Goal: Transaction & Acquisition: Download file/media

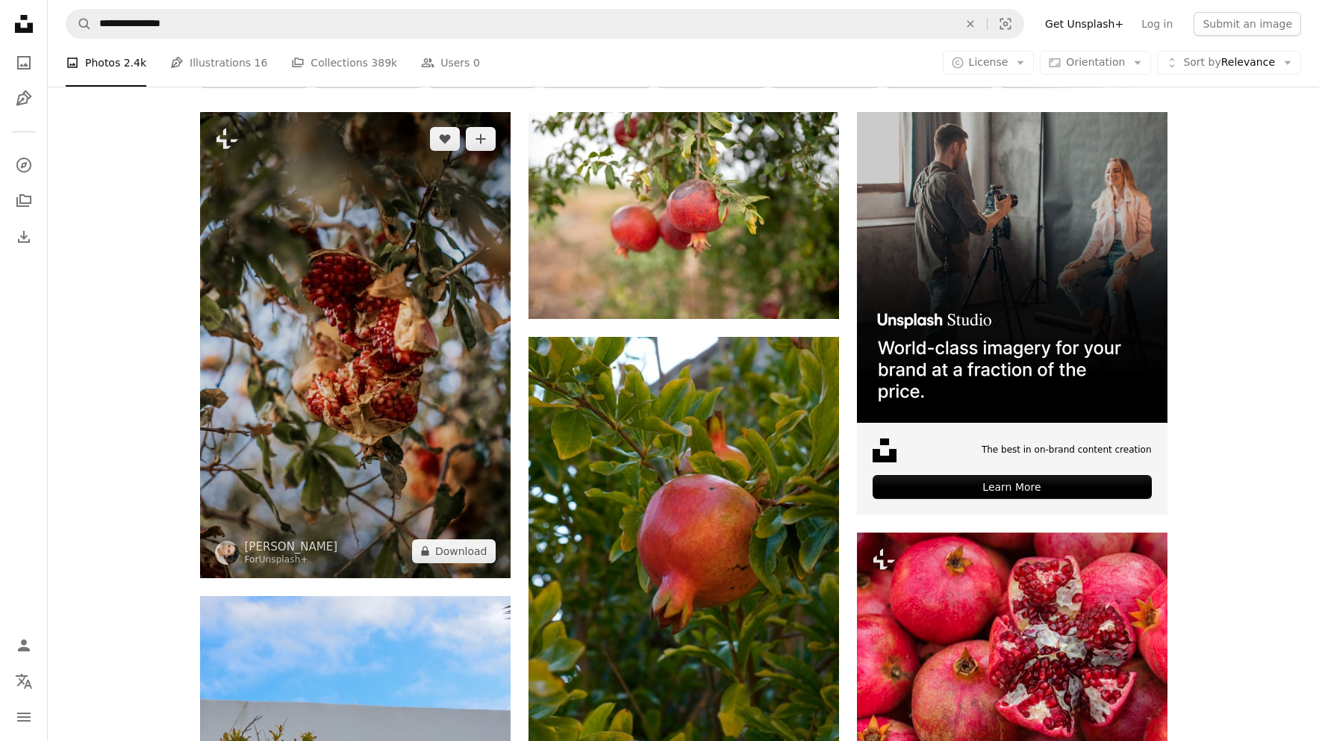
scroll to position [270, 0]
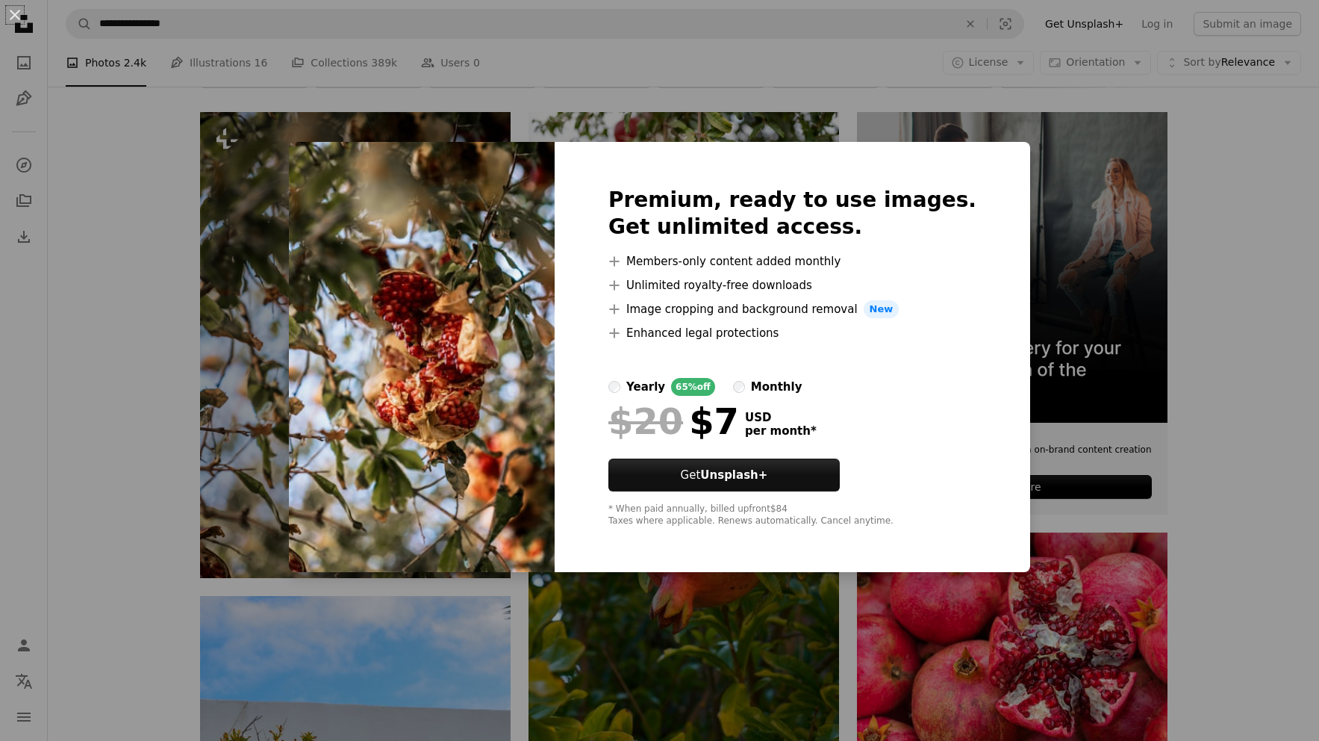
click at [1208, 383] on div "An X shape Premium, ready to use images. Get unlimited access. A plus sign Memb…" at bounding box center [659, 370] width 1319 height 741
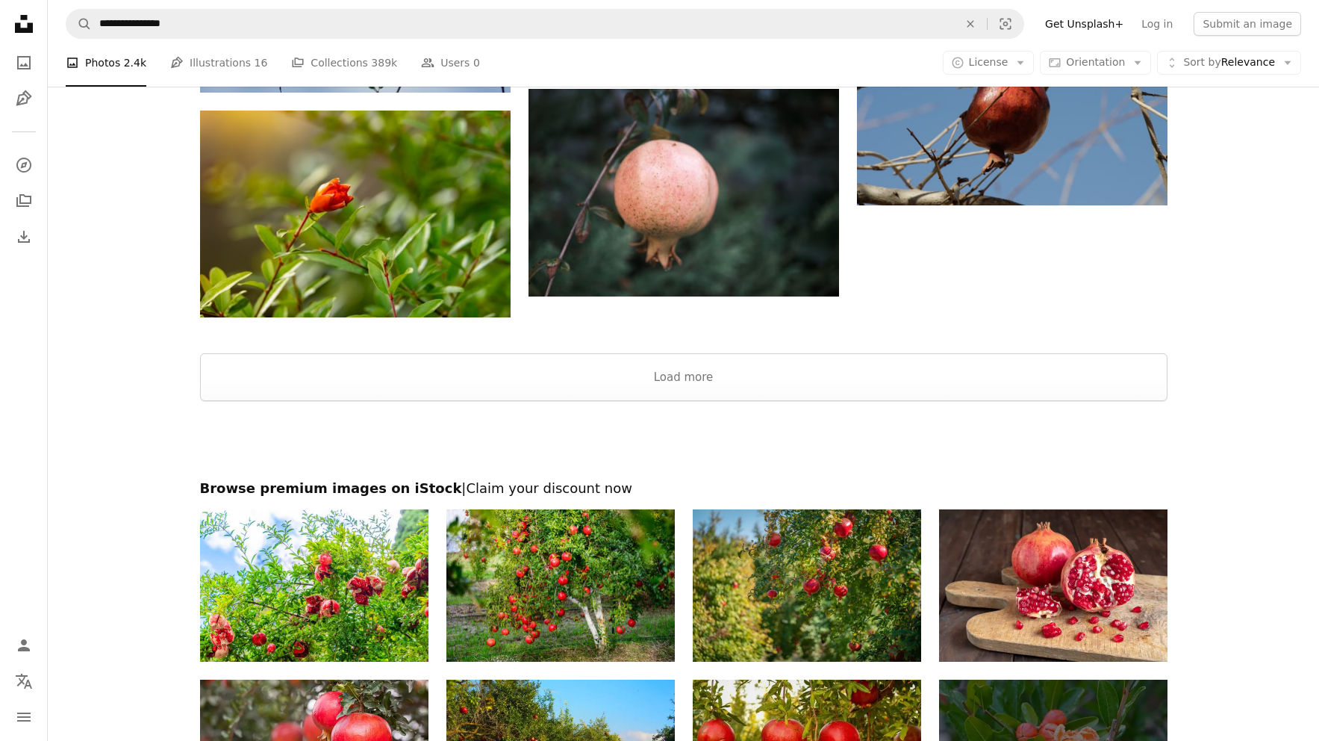
scroll to position [2626, 0]
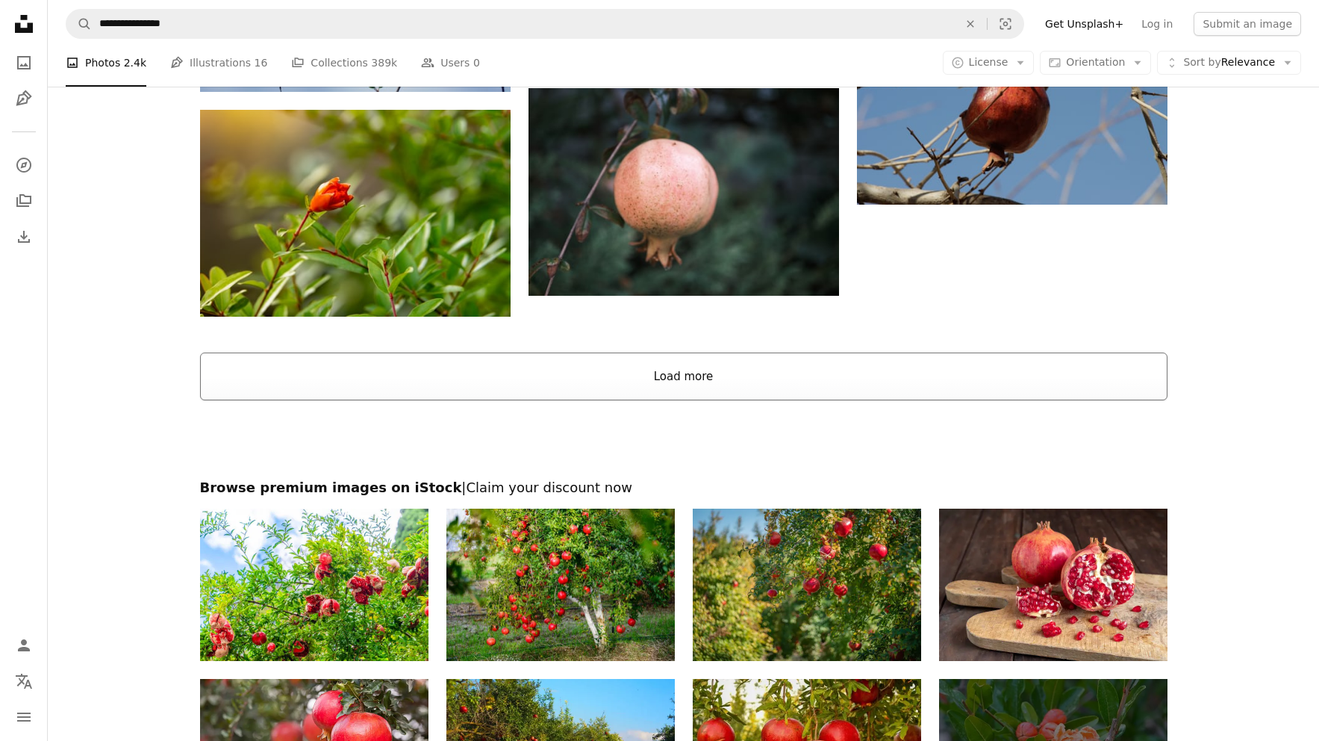
click at [694, 374] on button "Load more" at bounding box center [684, 376] width 968 height 48
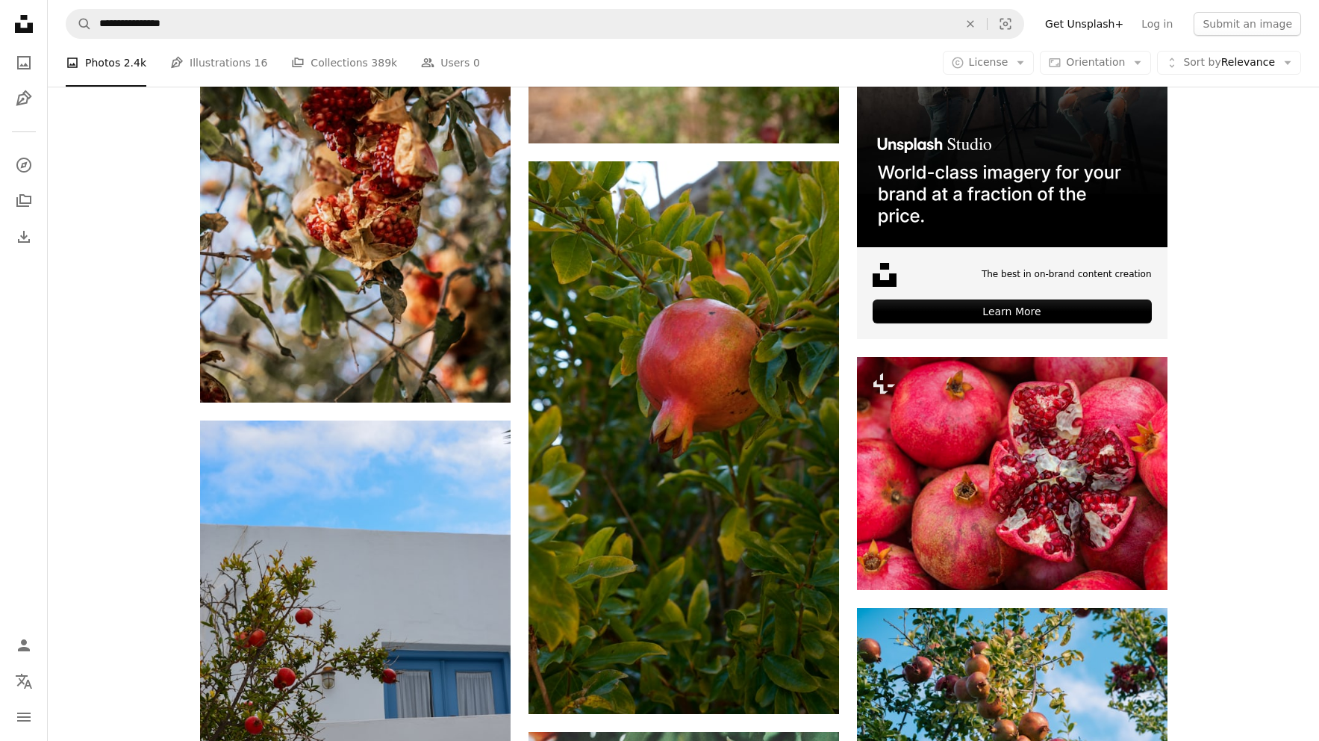
scroll to position [442, 0]
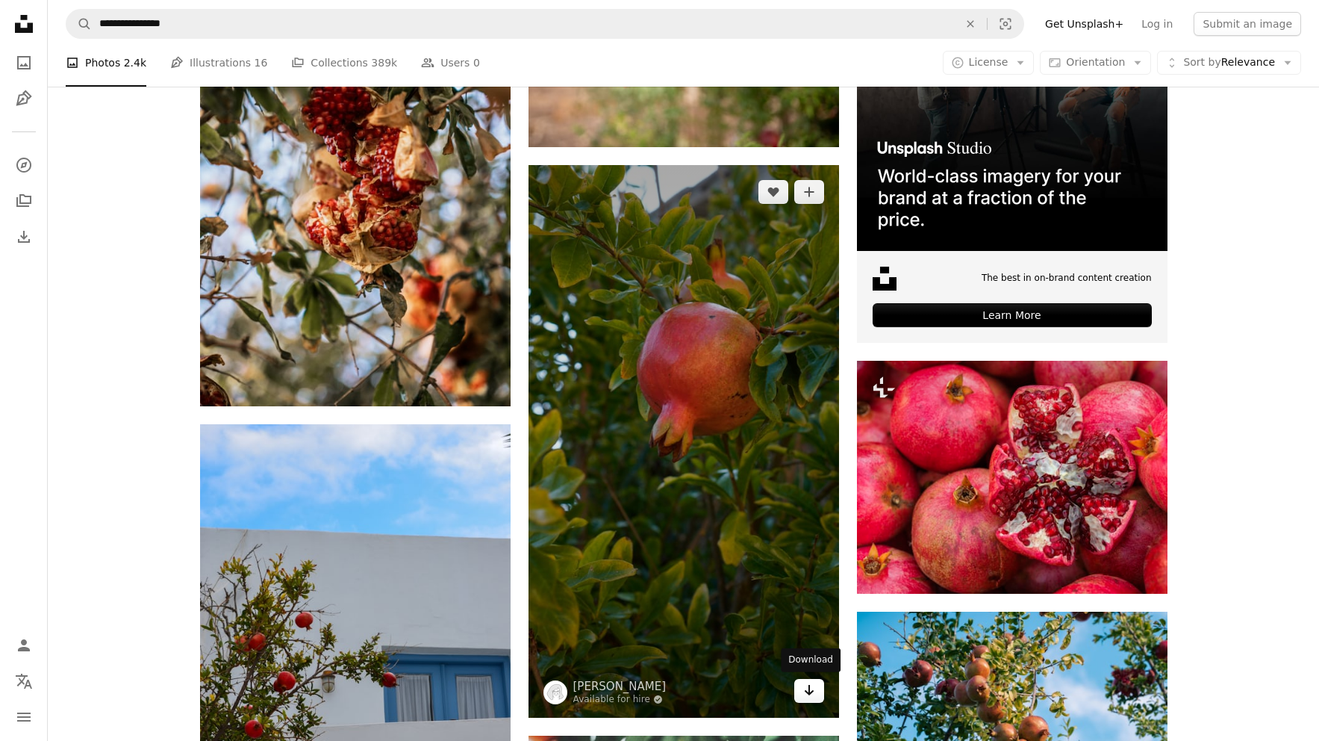
click at [812, 694] on icon "Arrow pointing down" at bounding box center [809, 690] width 12 height 18
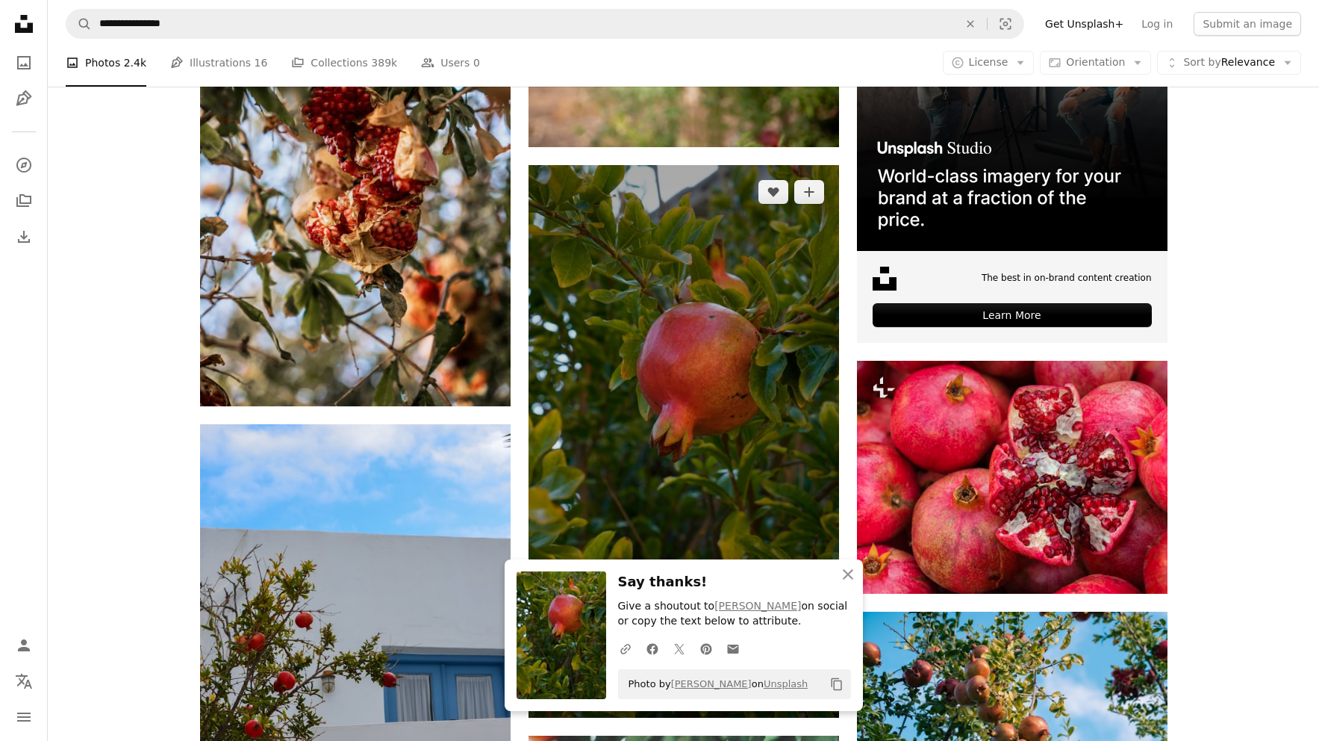
click at [650, 293] on img at bounding box center [684, 441] width 311 height 553
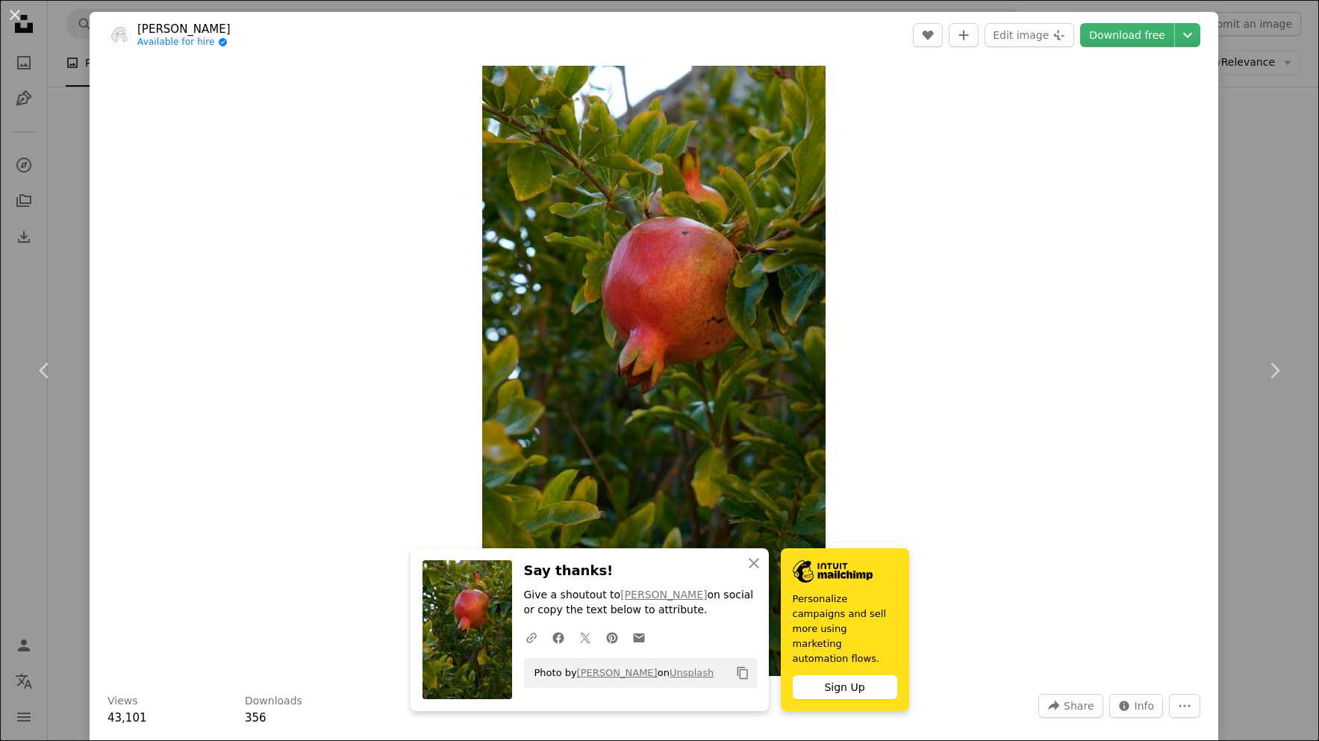
drag, startPoint x: 248, startPoint y: 28, endPoint x: 140, endPoint y: 26, distance: 108.3
click at [140, 26] on header "[PERSON_NAME] Available for hire A checkmark inside of a circle A heart A plus …" at bounding box center [654, 35] width 1129 height 46
copy link "[PERSON_NAME]"
